Goal: Book appointment/travel/reservation

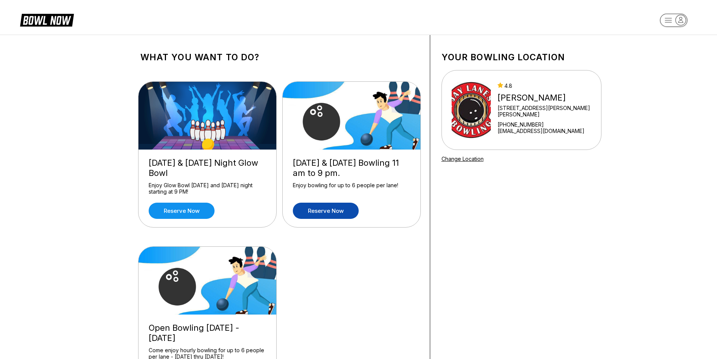
click at [340, 209] on link "Reserve now" at bounding box center [326, 210] width 66 height 16
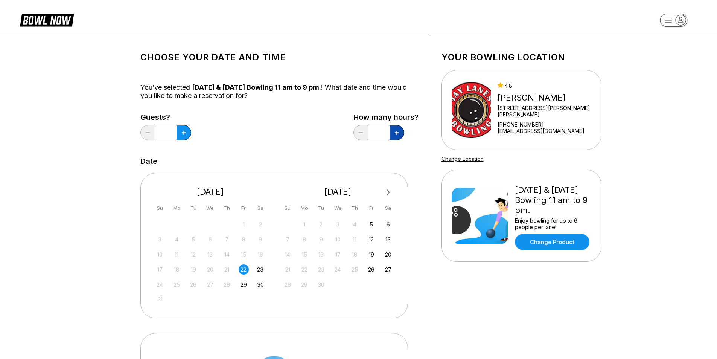
click at [191, 135] on button at bounding box center [183, 132] width 15 height 15
type input "*"
click at [184, 131] on icon at bounding box center [184, 133] width 4 height 4
type input "*"
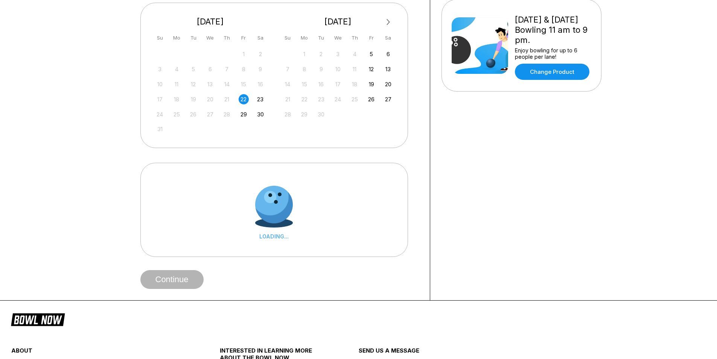
scroll to position [188, 0]
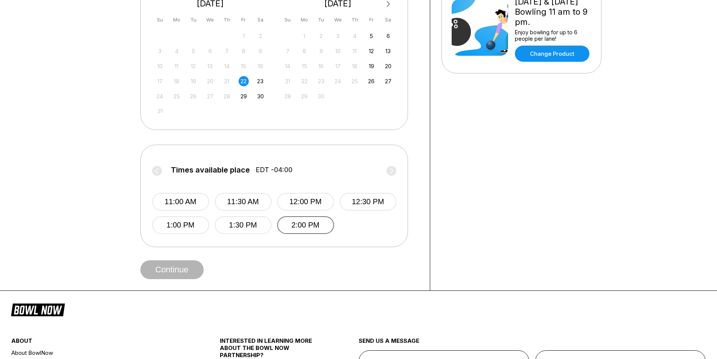
click at [304, 229] on button "2:00 PM" at bounding box center [305, 225] width 57 height 18
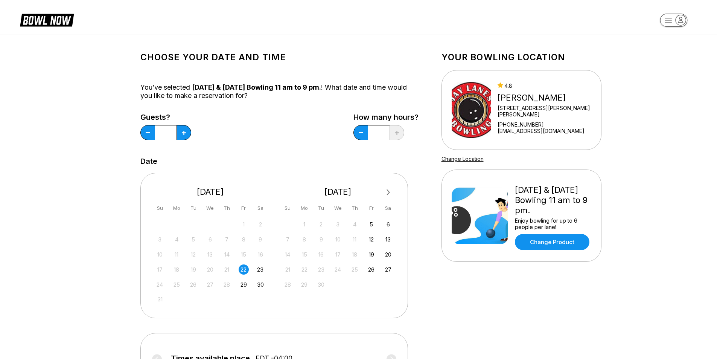
scroll to position [301, 0]
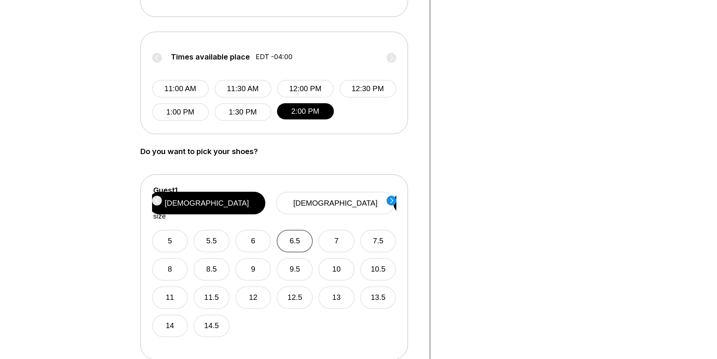
click at [303, 230] on button "6.5" at bounding box center [295, 241] width 36 height 23
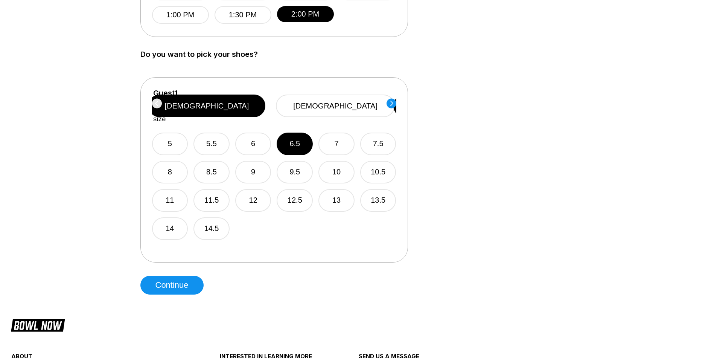
scroll to position [414, 0]
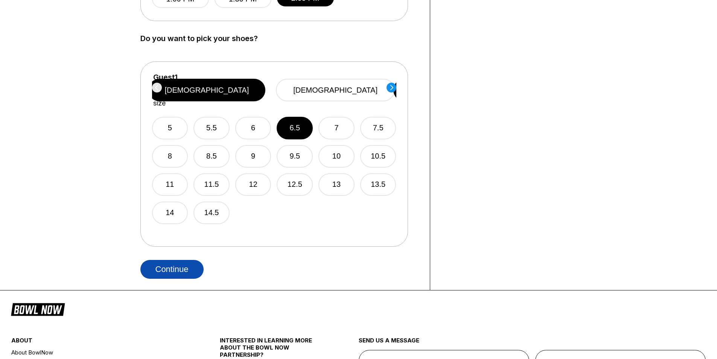
click at [173, 273] on button "Continue" at bounding box center [171, 269] width 63 height 19
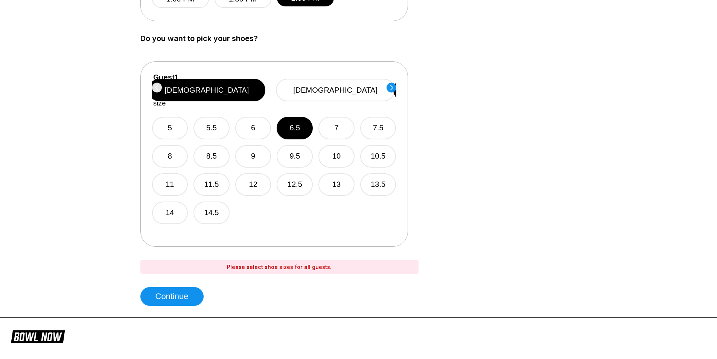
click at [388, 90] on circle at bounding box center [391, 87] width 10 height 10
click at [292, 119] on button "6.5" at bounding box center [295, 128] width 36 height 23
click at [295, 173] on button "12.5" at bounding box center [295, 184] width 36 height 23
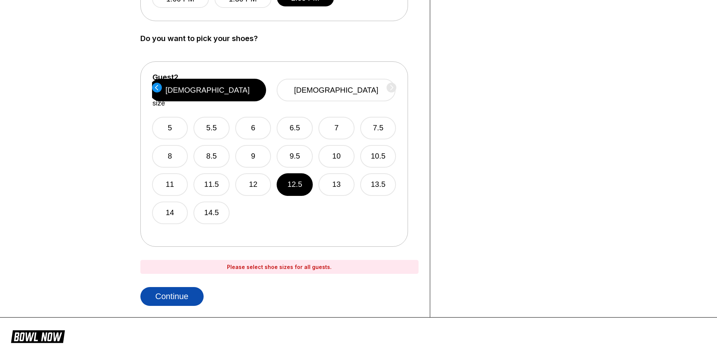
click at [181, 294] on button "Continue" at bounding box center [171, 296] width 63 height 19
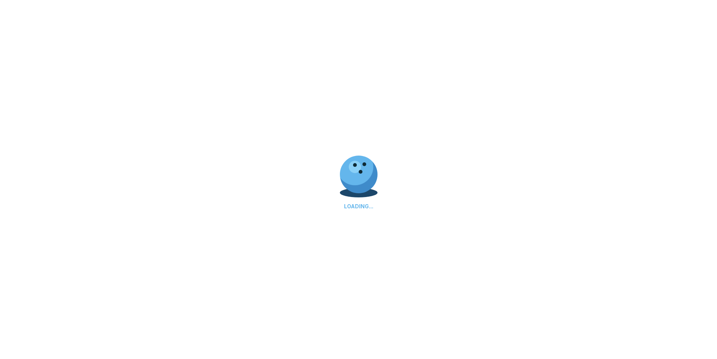
select select "**"
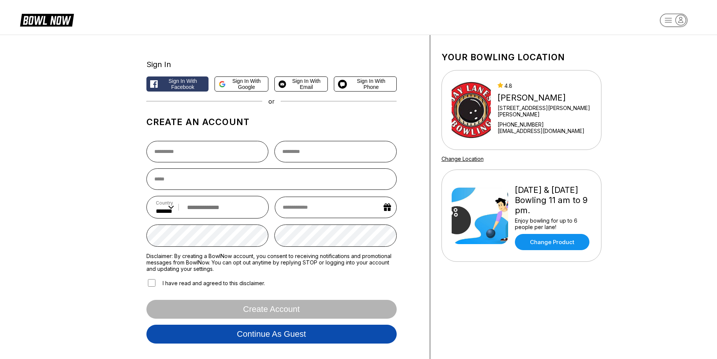
click at [294, 329] on button "Continue as guest" at bounding box center [271, 333] width 250 height 19
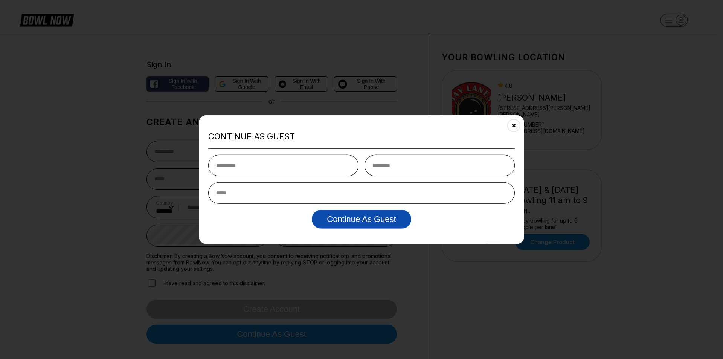
click at [375, 226] on button "Continue as Guest" at bounding box center [361, 219] width 99 height 19
click at [513, 128] on icon "Close" at bounding box center [514, 125] width 6 height 6
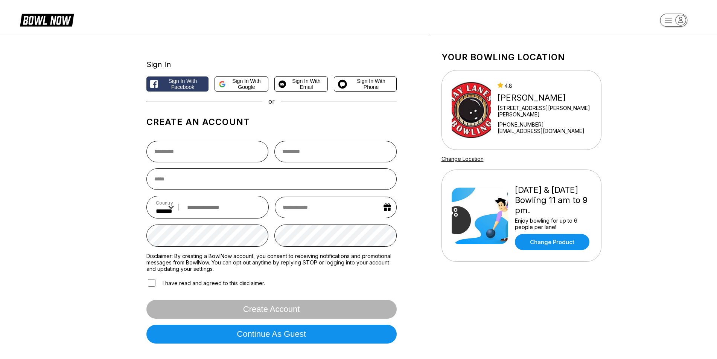
drag, startPoint x: 434, startPoint y: 186, endPoint x: 427, endPoint y: 182, distance: 7.9
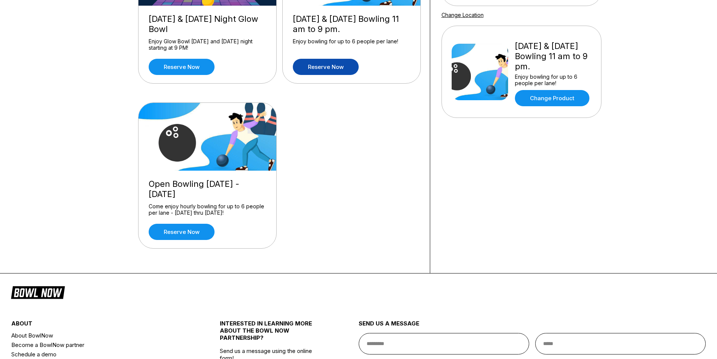
scroll to position [151, 0]
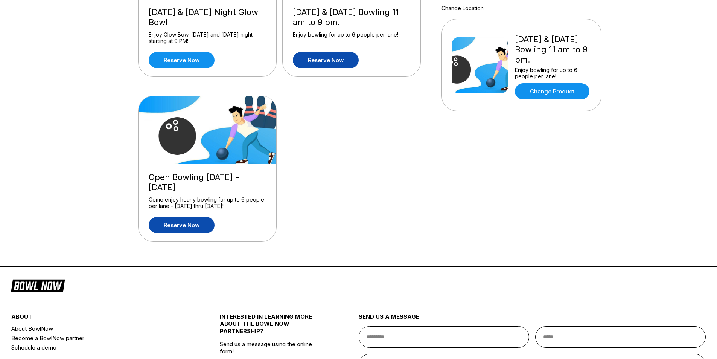
click at [194, 224] on link "Reserve now" at bounding box center [182, 225] width 66 height 16
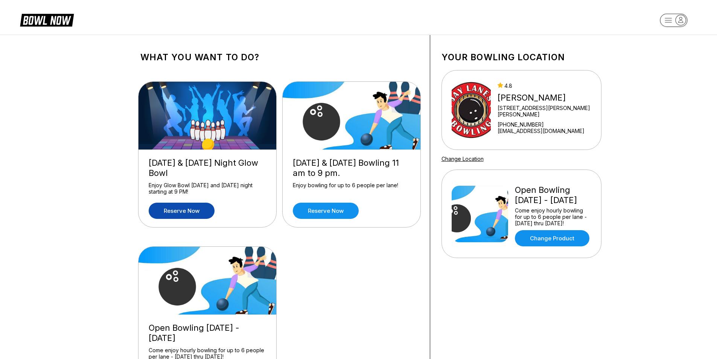
click at [174, 210] on link "Reserve now" at bounding box center [182, 210] width 66 height 16
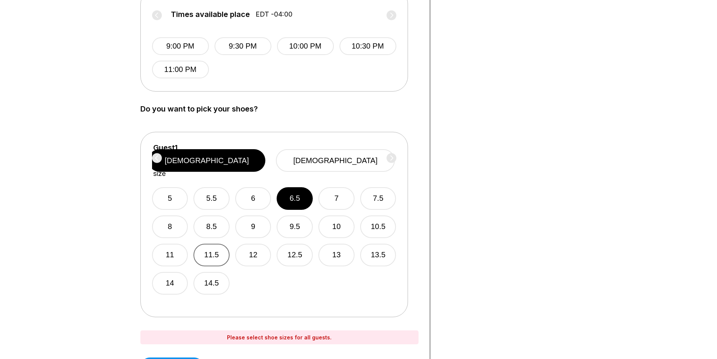
scroll to position [337, 0]
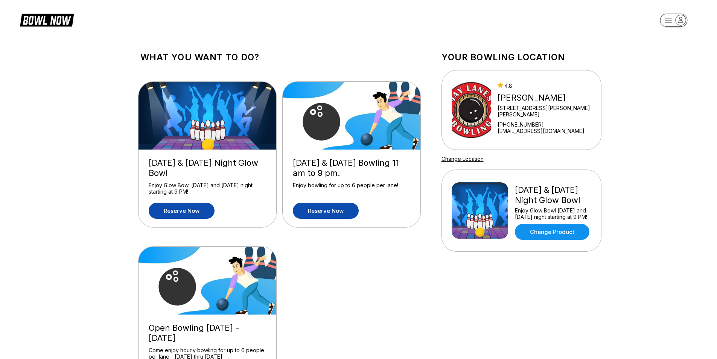
click at [314, 209] on link "Reserve now" at bounding box center [326, 210] width 66 height 16
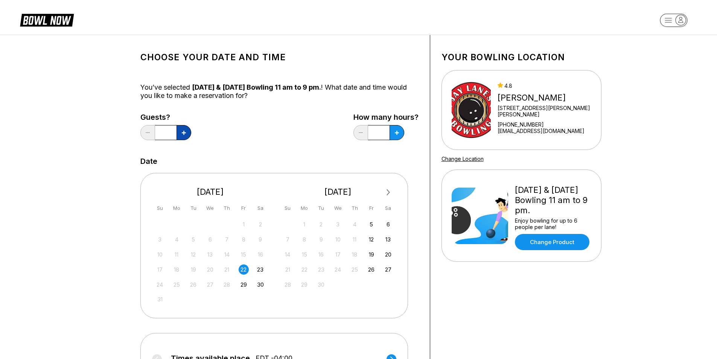
click at [184, 131] on icon at bounding box center [184, 133] width 4 height 4
type input "*"
click at [186, 133] on icon at bounding box center [184, 133] width 4 height 4
type input "*"
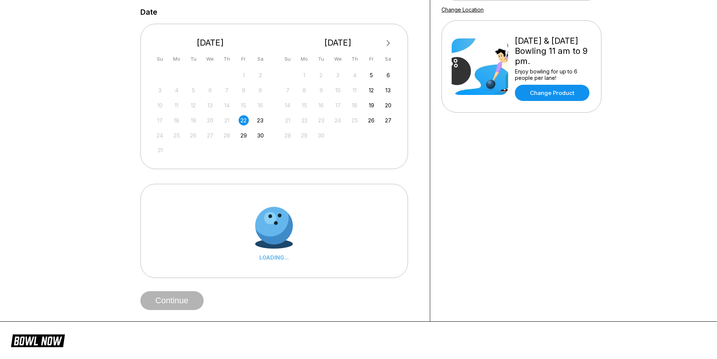
scroll to position [151, 0]
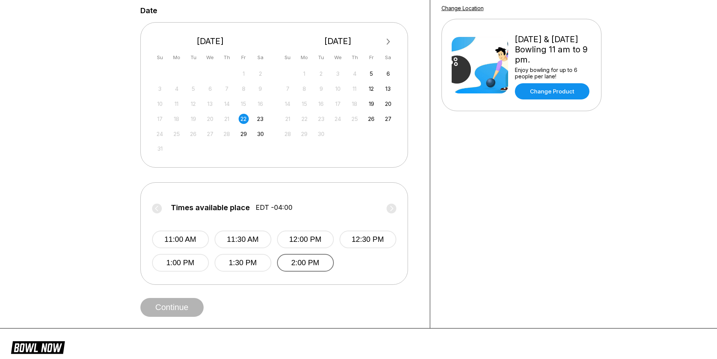
click at [291, 257] on button "2:00 PM" at bounding box center [305, 263] width 57 height 18
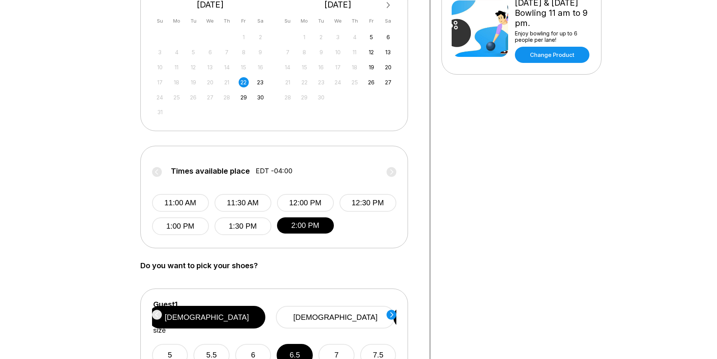
scroll to position [376, 0]
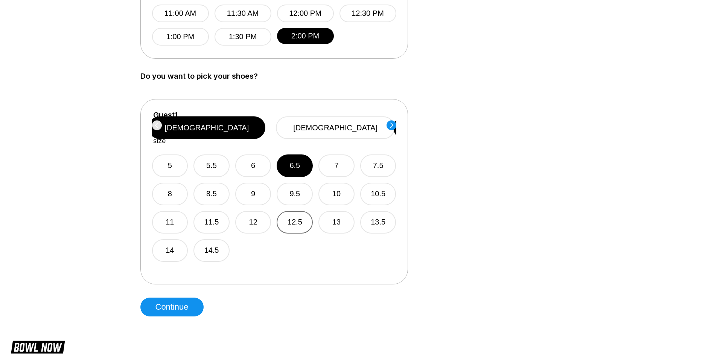
drag, startPoint x: 300, startPoint y: 207, endPoint x: 299, endPoint y: 202, distance: 5.7
click at [300, 211] on button "12.5" at bounding box center [295, 222] width 36 height 23
click at [392, 125] on circle at bounding box center [391, 125] width 10 height 10
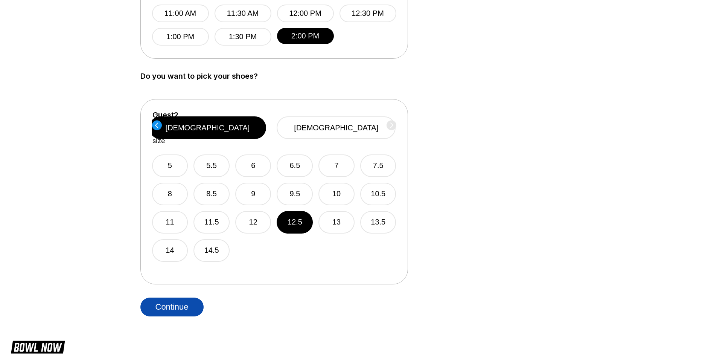
click at [177, 311] on button "Continue" at bounding box center [171, 306] width 63 height 19
select select "**"
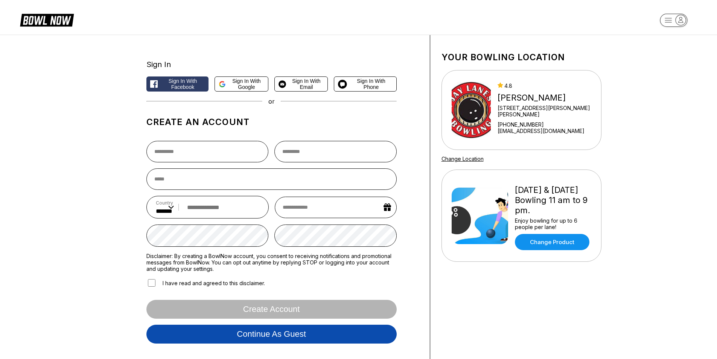
click at [252, 336] on button "Continue as guest" at bounding box center [271, 333] width 250 height 19
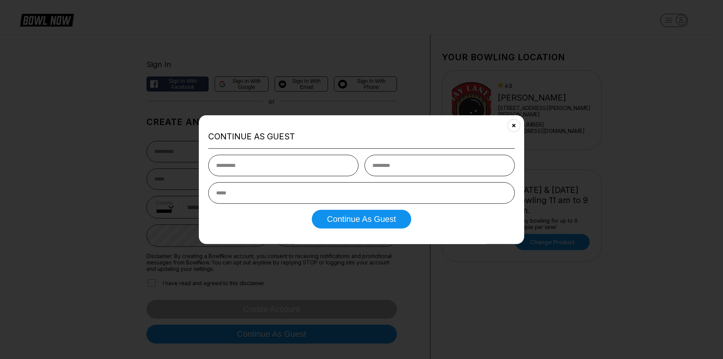
click at [311, 173] on input "text" at bounding box center [283, 165] width 150 height 21
type input "*****"
click at [385, 166] on input "text" at bounding box center [439, 165] width 150 height 21
type input "******"
click at [326, 192] on input "email" at bounding box center [361, 192] width 306 height 21
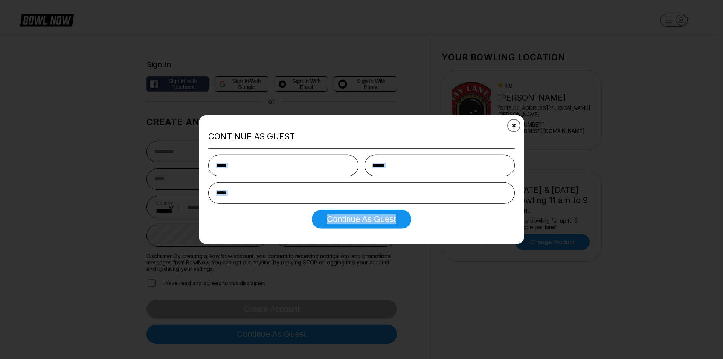
click at [508, 121] on div "Continue as Guest ***** ****** Continue as Guest" at bounding box center [361, 179] width 325 height 129
click at [516, 122] on button "Close" at bounding box center [513, 125] width 18 height 18
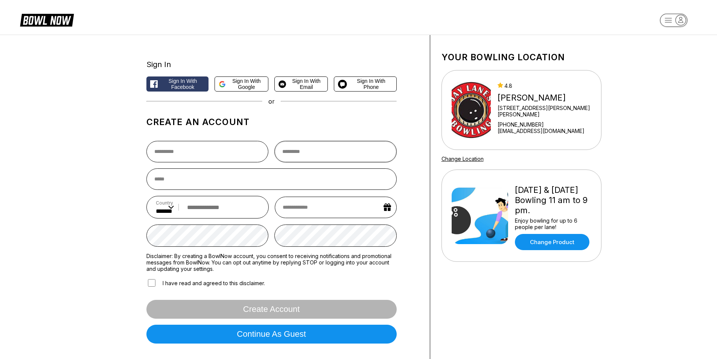
drag, startPoint x: 361, startPoint y: 142, endPoint x: 294, endPoint y: 111, distance: 73.7
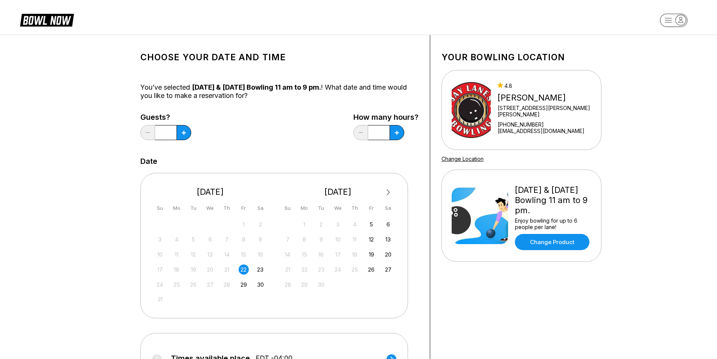
click at [66, 12] on header at bounding box center [358, 17] width 717 height 35
